Goal: Navigation & Orientation: Find specific page/section

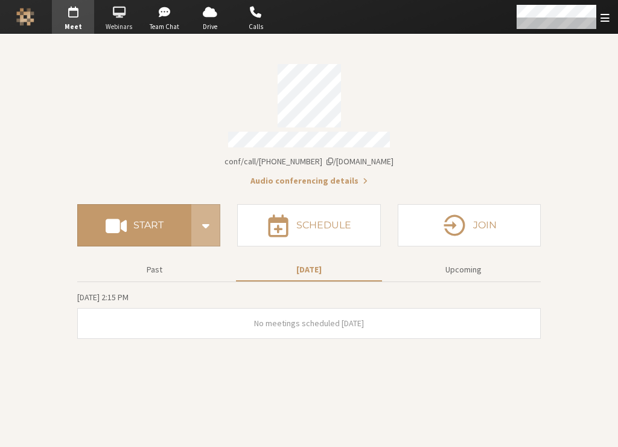
click at [123, 22] on span "Webinars" at bounding box center [119, 27] width 42 height 10
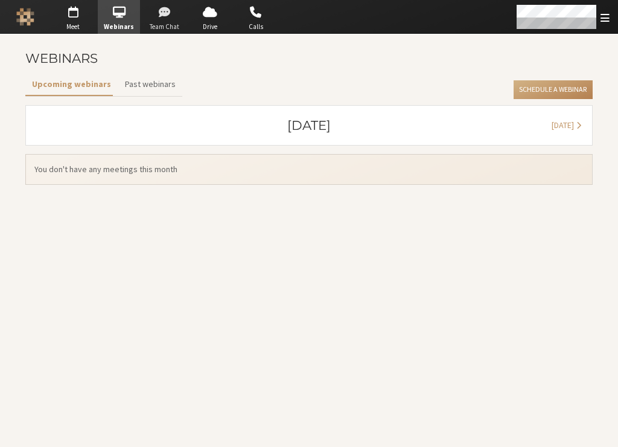
click at [152, 22] on span "Team Chat" at bounding box center [165, 27] width 42 height 10
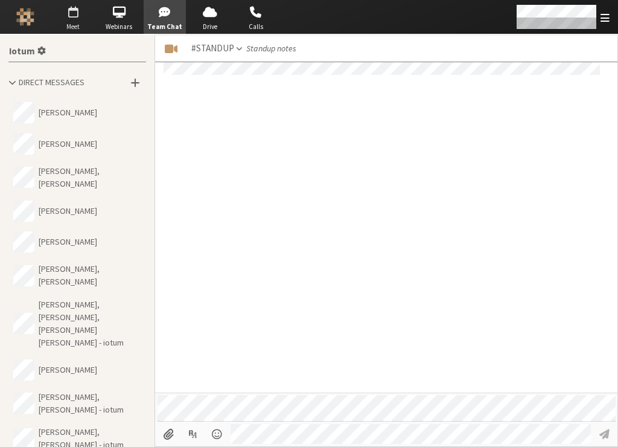
scroll to position [815, 0]
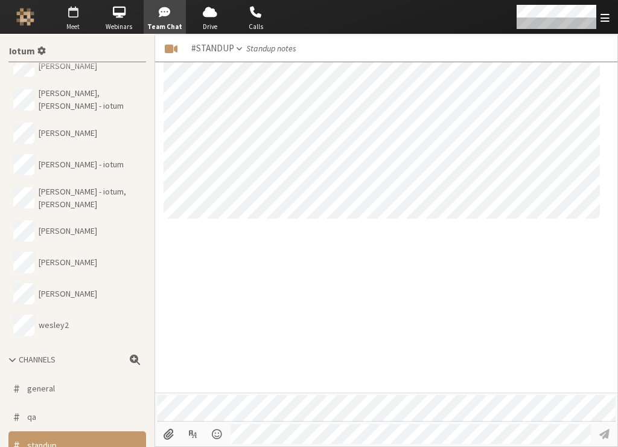
click at [80, 19] on span "button" at bounding box center [73, 11] width 42 height 19
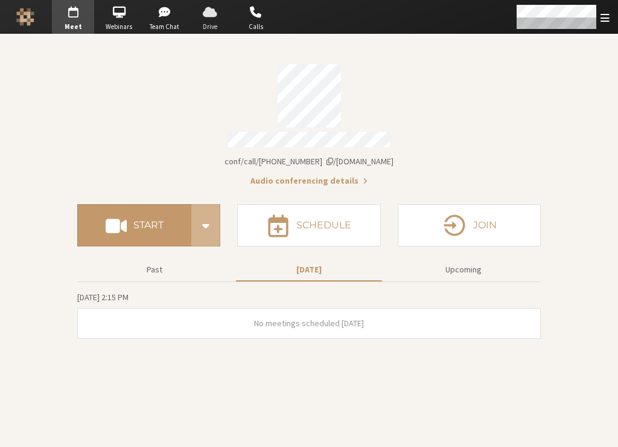
click at [217, 16] on span "button" at bounding box center [210, 11] width 42 height 19
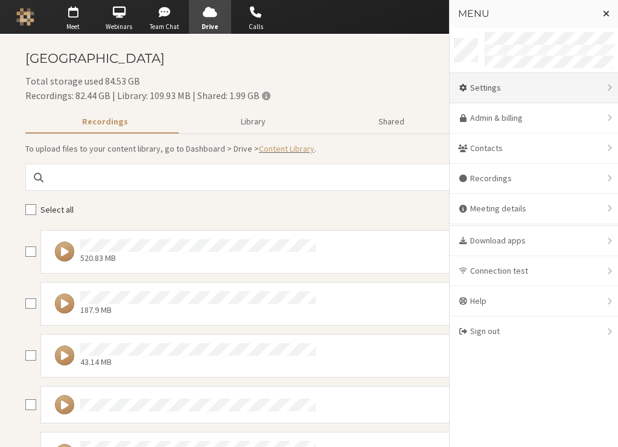
click at [514, 90] on div "Settings" at bounding box center [534, 88] width 168 height 30
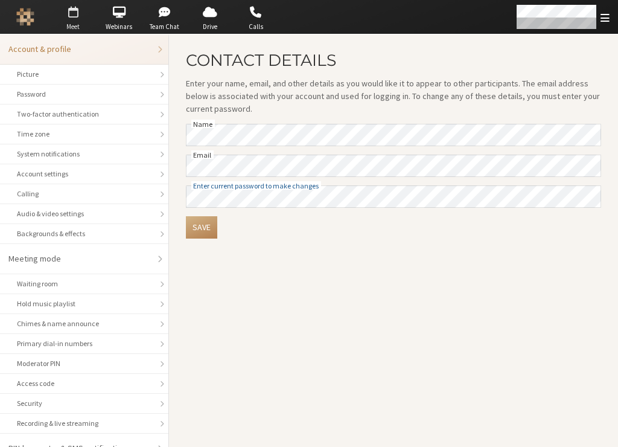
click at [72, 22] on span "Meet" at bounding box center [73, 27] width 42 height 10
